Goal: Task Accomplishment & Management: Manage account settings

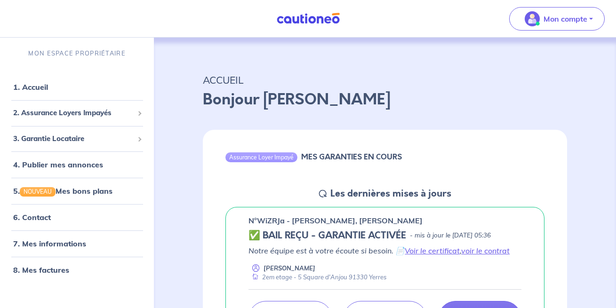
scroll to position [144, 0]
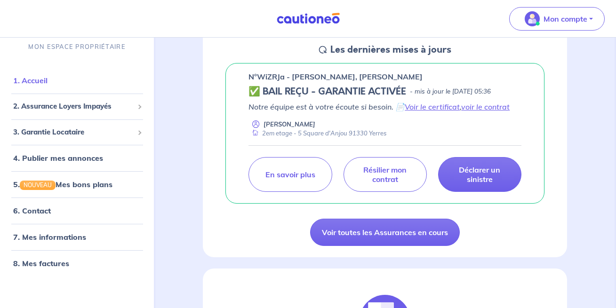
click at [46, 81] on link "1. Accueil" at bounding box center [30, 80] width 34 height 9
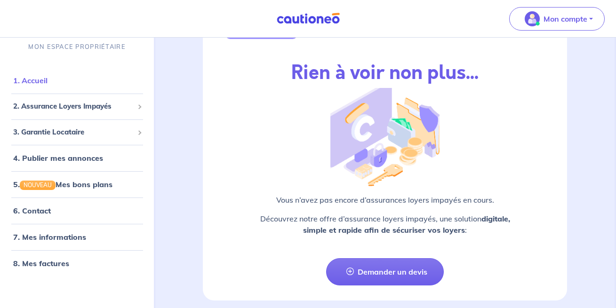
scroll to position [1208, 0]
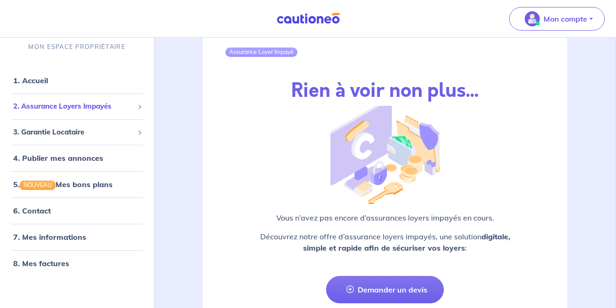
click at [74, 107] on span "2. Assurance Loyers Impayés" at bounding box center [73, 106] width 120 height 11
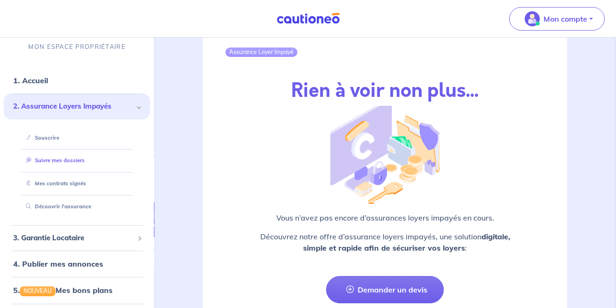
click at [54, 159] on link "Suivre mes dossiers" at bounding box center [53, 160] width 63 height 7
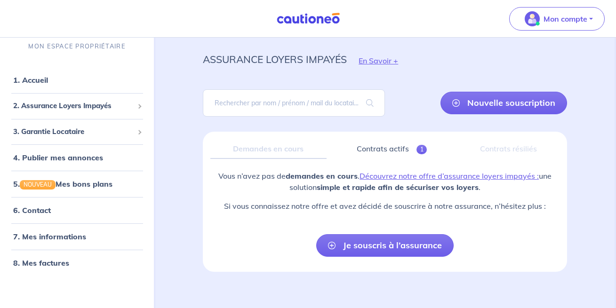
scroll to position [30, 0]
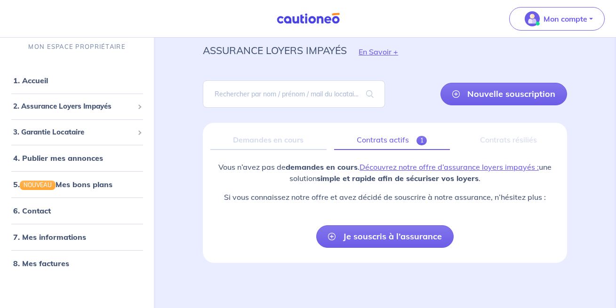
click at [382, 137] on link "Contrats actifs 1" at bounding box center [392, 140] width 116 height 20
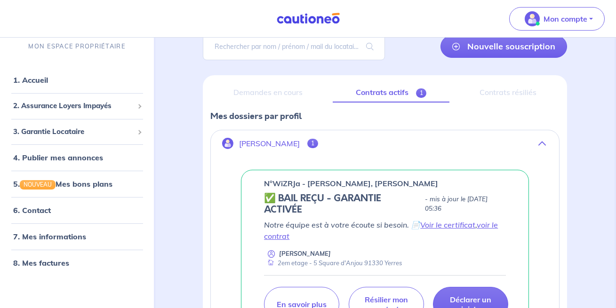
scroll to position [178, 0]
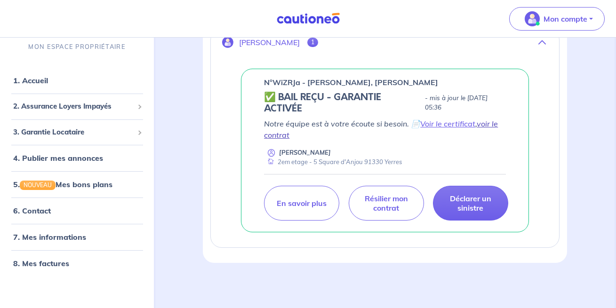
click at [277, 133] on link "voir le contrat" at bounding box center [381, 129] width 234 height 21
click at [413, 20] on nav "Mon compte MON ESPACE PROPRIÉTAIRE 1. Accueil 2. Assurance Loyers Impayés Sousc…" at bounding box center [308, 19] width 616 height 38
click at [196, 84] on div "assurance loyers impayés En Savoir + Nouvelle souscription Fermer Valider un lo…" at bounding box center [384, 72] width 409 height 381
click at [466, 202] on p "Déclarer un sinistre" at bounding box center [471, 203] width 52 height 19
